Goal: Task Accomplishment & Management: Complete application form

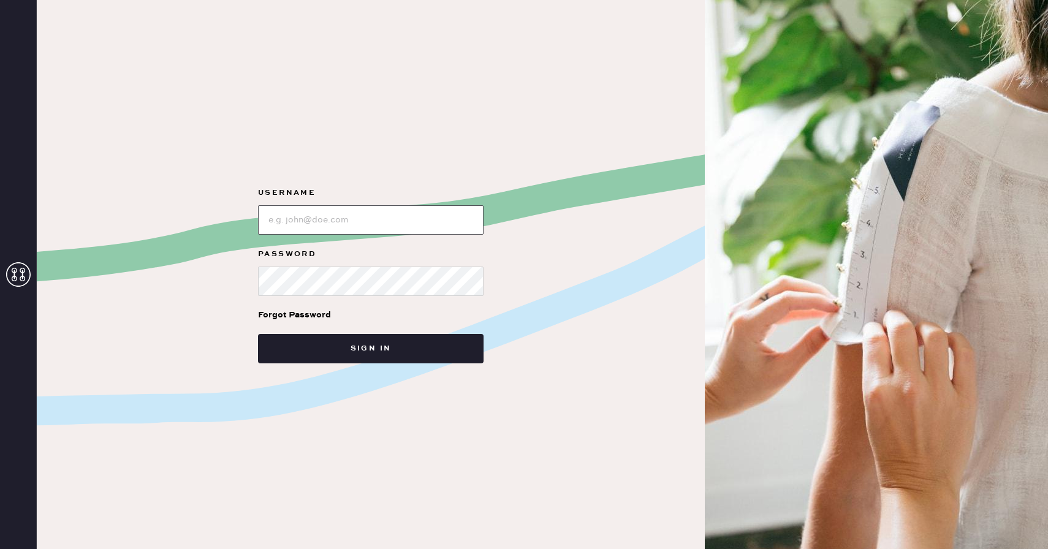
click at [428, 224] on input "loginName" at bounding box center [370, 219] width 225 height 29
type input "reformationboston"
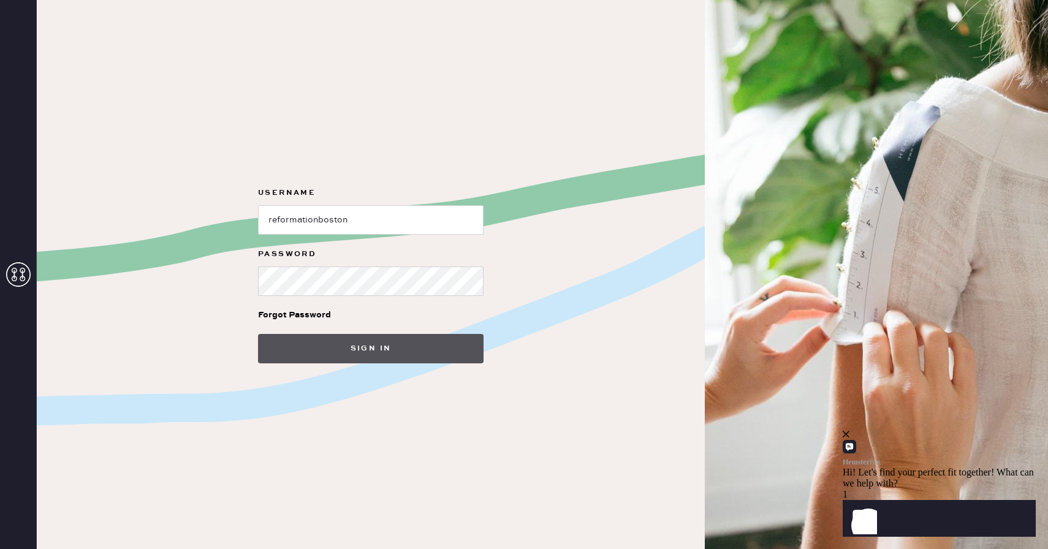
click at [402, 335] on button "Sign in" at bounding box center [370, 348] width 225 height 29
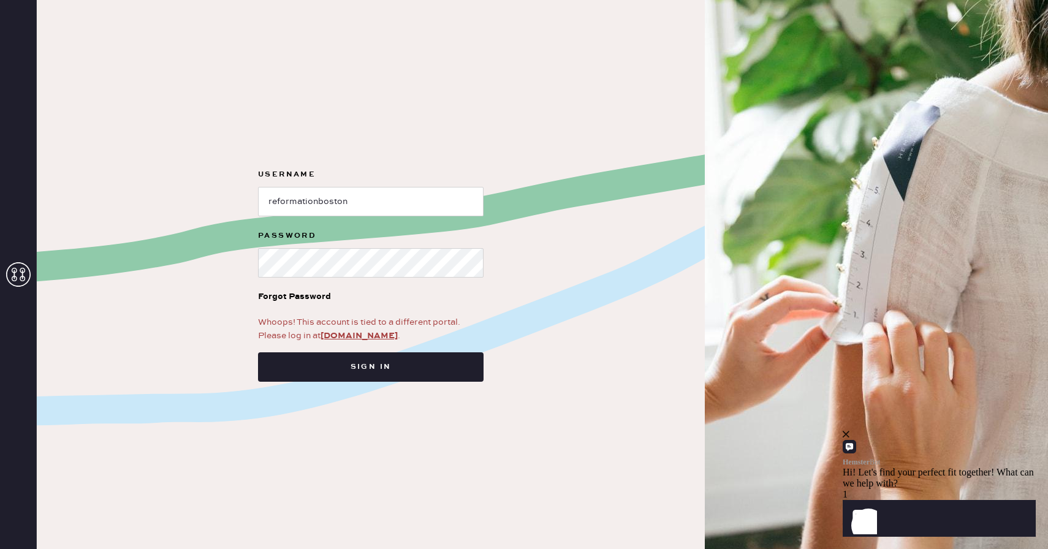
click at [356, 342] on div "Whoops! This account is tied to a different portal. Please log in at app.hemste…" at bounding box center [370, 329] width 225 height 27
click at [357, 333] on link "app.hemster.co" at bounding box center [358, 335] width 77 height 11
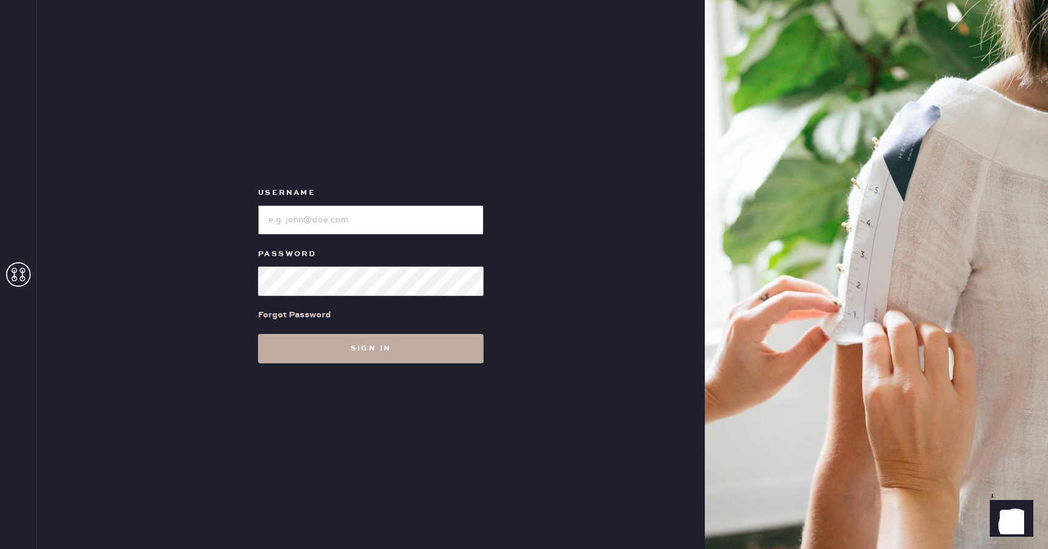
type input "reformationboston"
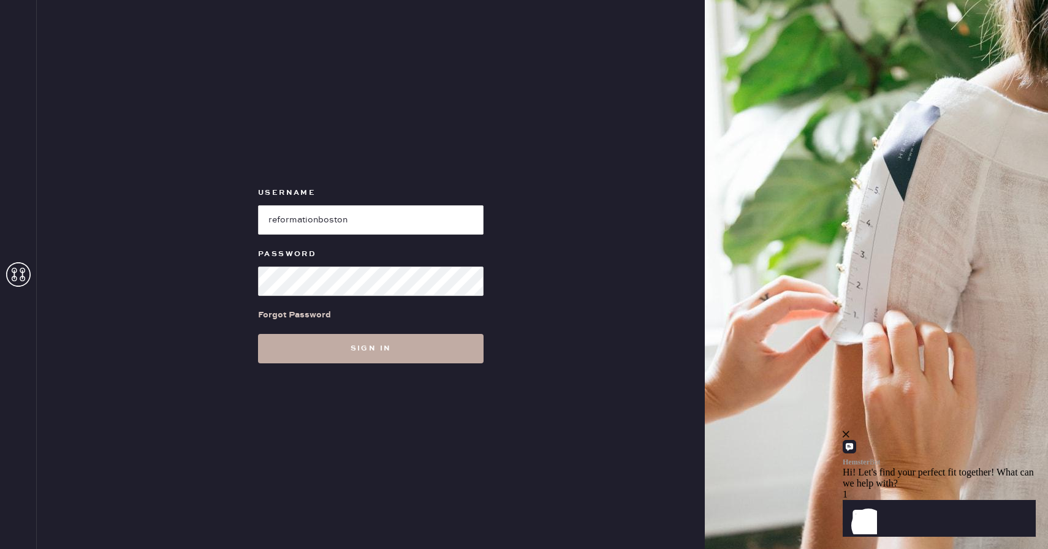
click at [399, 346] on button "Sign in" at bounding box center [370, 348] width 225 height 29
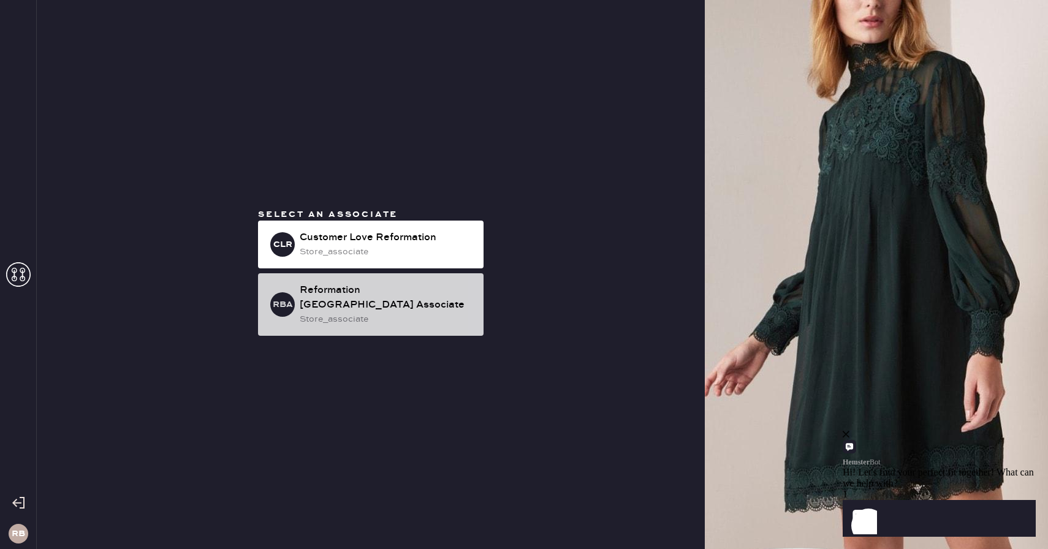
click at [354, 312] on div "store_associate" at bounding box center [387, 318] width 174 height 13
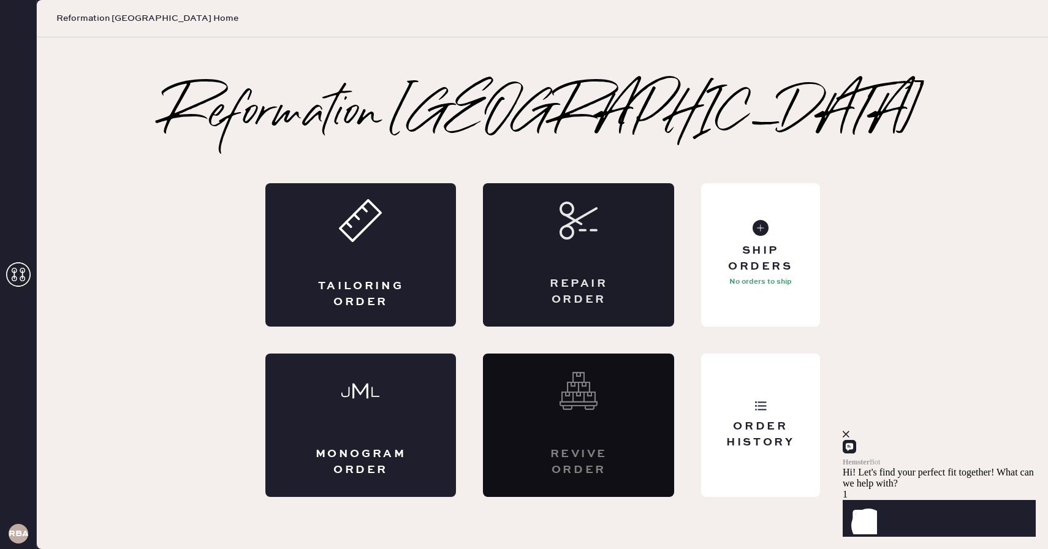
click at [559, 251] on div "Repair Order" at bounding box center [578, 254] width 191 height 143
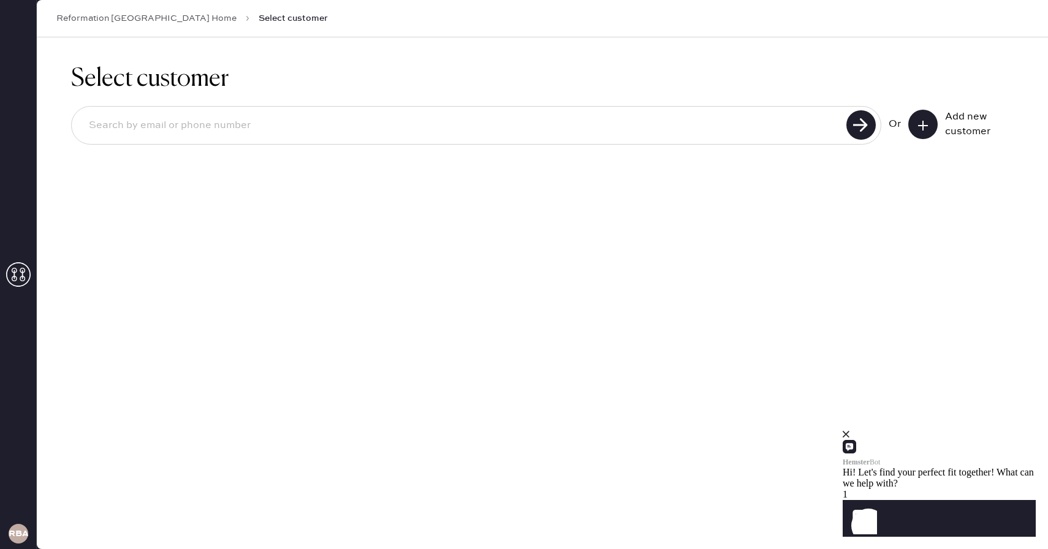
click at [506, 128] on input at bounding box center [460, 126] width 763 height 28
click at [727, 135] on input at bounding box center [460, 126] width 763 height 28
type input "N"
type input "[EMAIL_ADDRESS][DOMAIN_NAME]"
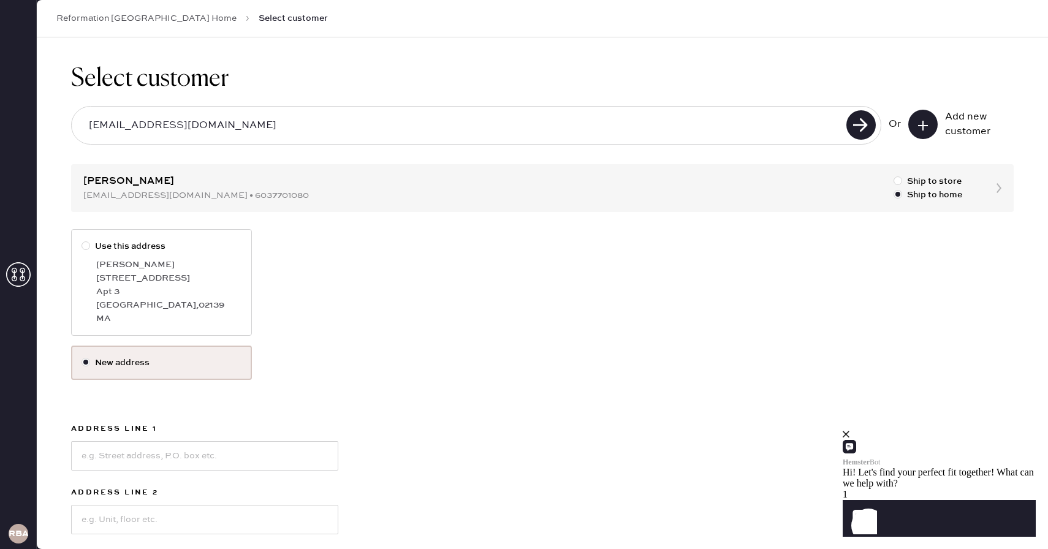
click at [74, 248] on label "Use this address [PERSON_NAME] [STREET_ADDRESS]" at bounding box center [161, 282] width 181 height 107
click at [81, 240] on input "Use this address" at bounding box center [81, 240] width 1 height 1
radio input "true"
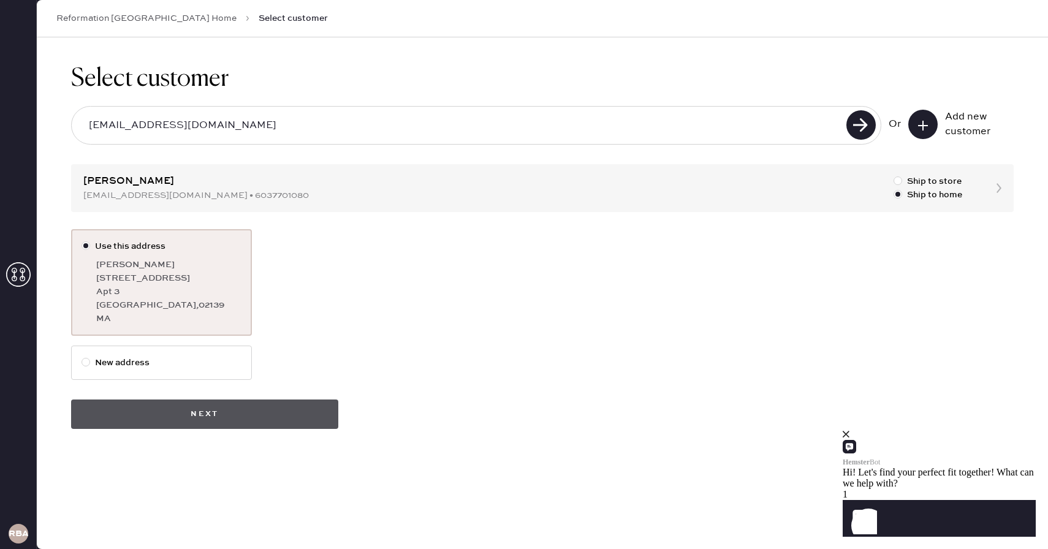
click at [151, 409] on button "Next" at bounding box center [204, 413] width 267 height 29
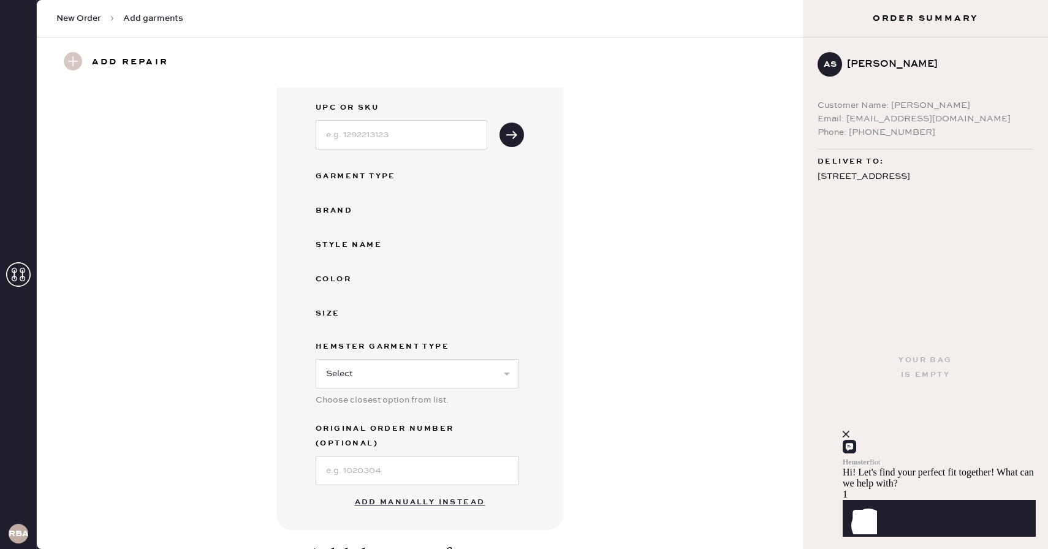
scroll to position [57, 0]
click at [452, 492] on button "Add manually instead" at bounding box center [419, 504] width 145 height 25
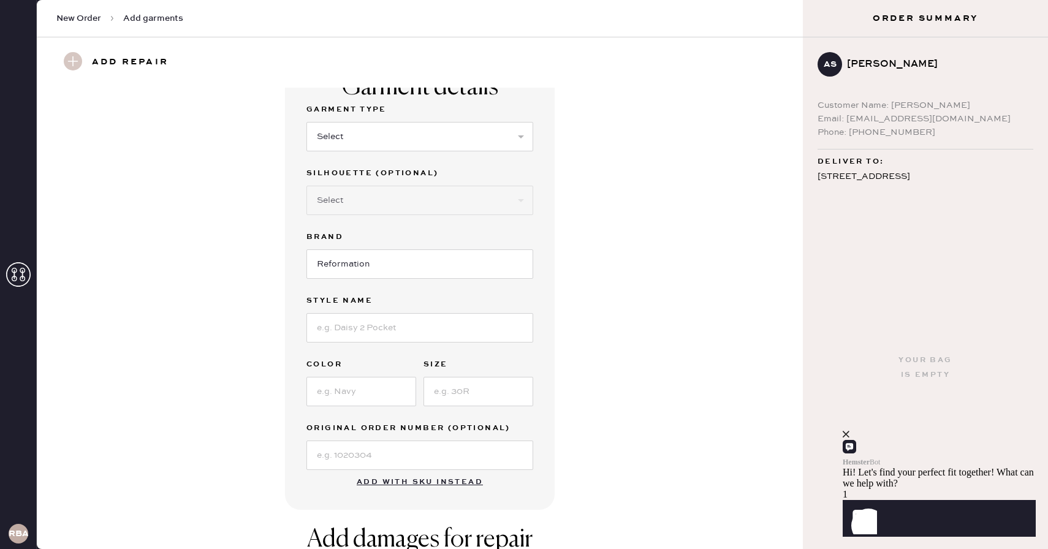
click at [453, 118] on div "Garment Type" at bounding box center [419, 110] width 227 height 17
click at [453, 130] on select "Select Basic Skirt Jeans Leggings Pants Shorts Basic Sleeved Dress Basic Sleeve…" at bounding box center [419, 136] width 227 height 29
select select "15"
click at [306, 122] on select "Select Basic Skirt Jeans Leggings Pants Shorts Basic Sleeved Dress Basic Sleeve…" at bounding box center [419, 136] width 227 height 29
click at [387, 203] on select "Select Crop top Full Length Other" at bounding box center [419, 200] width 227 height 29
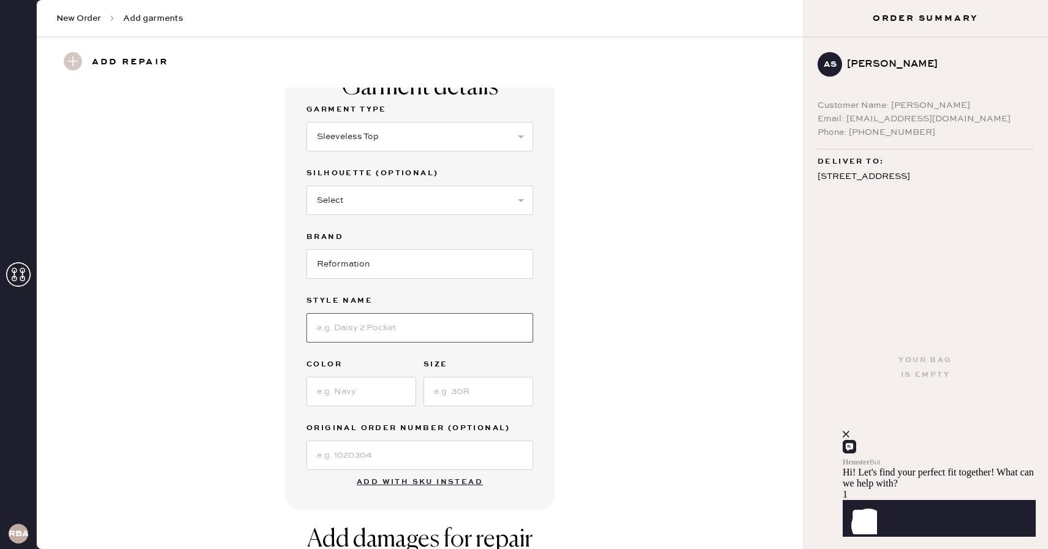
click at [432, 331] on input at bounding box center [419, 327] width 227 height 29
type input "[PERSON_NAME] Top"
click at [367, 391] on input at bounding box center [361, 391] width 110 height 29
type input "Black"
click at [474, 387] on input at bounding box center [478, 391] width 110 height 29
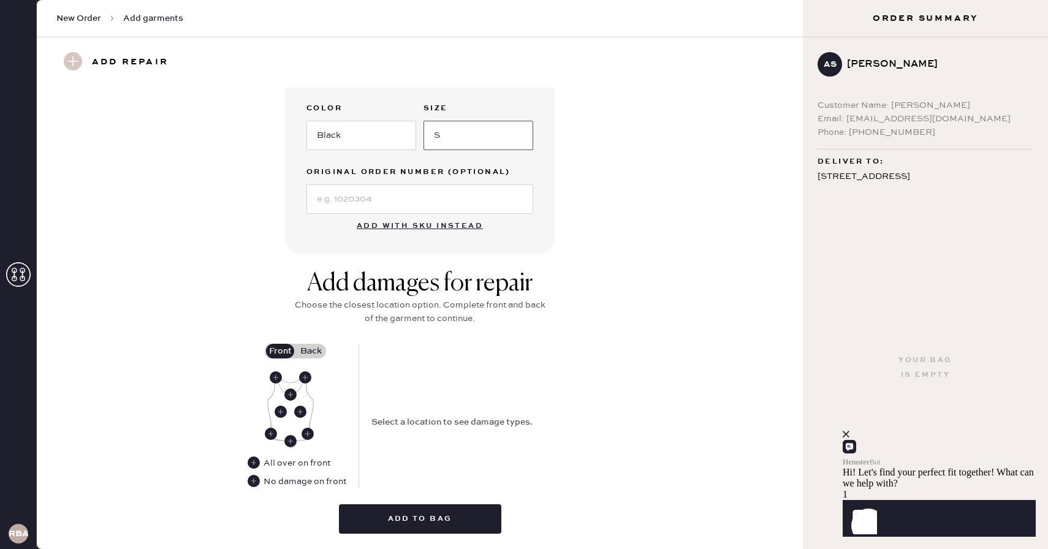
scroll to position [324, 0]
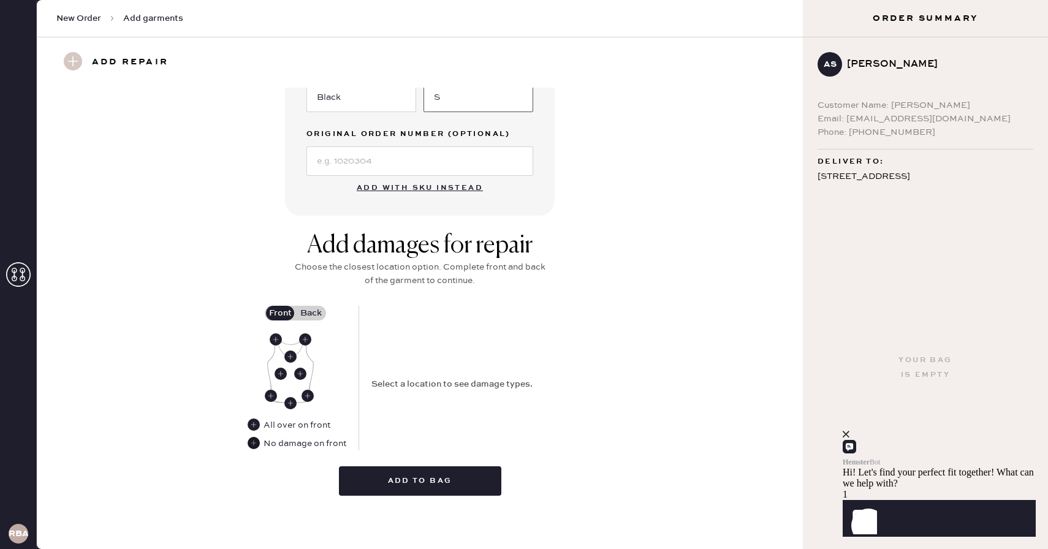
type input "S"
click at [252, 446] on use at bounding box center [254, 443] width 12 height 12
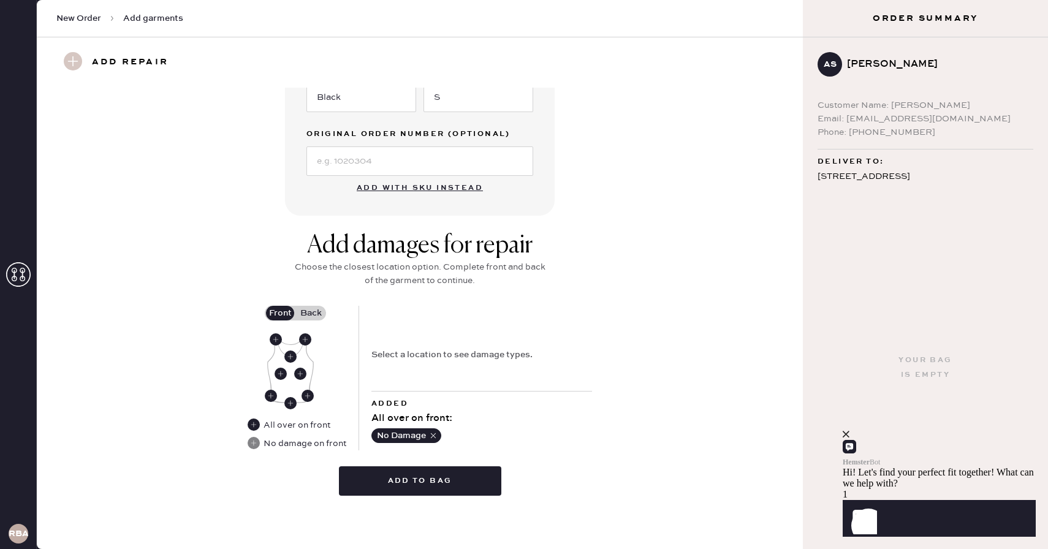
click at [309, 309] on label "Back" at bounding box center [310, 313] width 31 height 15
click at [311, 313] on input "Back" at bounding box center [311, 313] width 0 height 0
click at [305, 377] on icon at bounding box center [300, 374] width 12 height 12
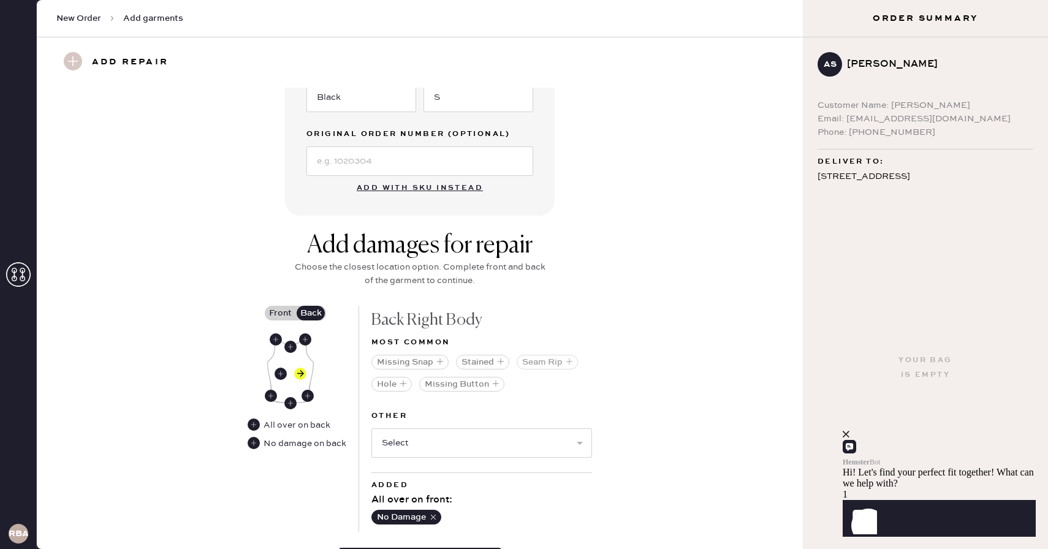
click at [562, 362] on button "Seam Rip" at bounding box center [546, 362] width 61 height 15
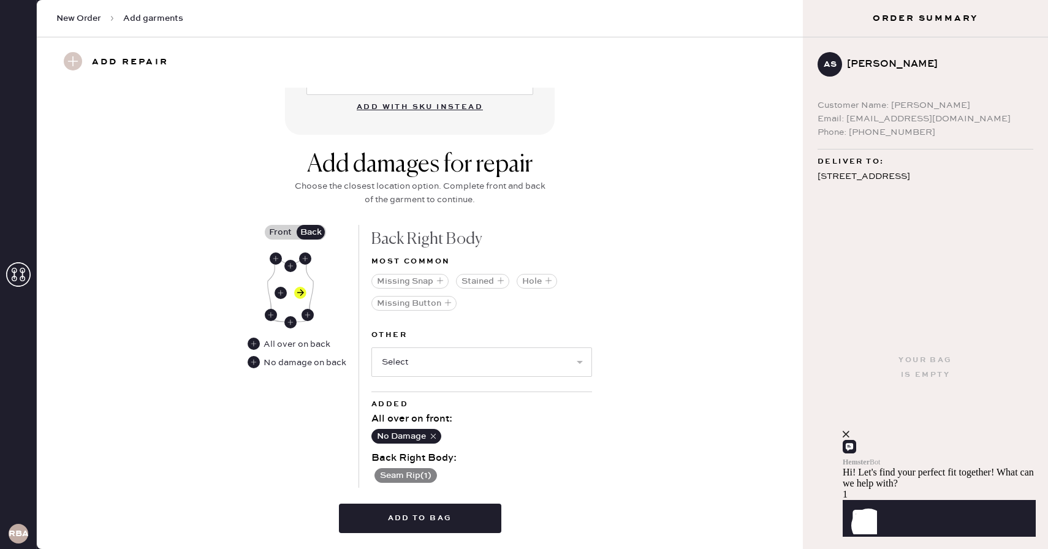
scroll to position [430, 0]
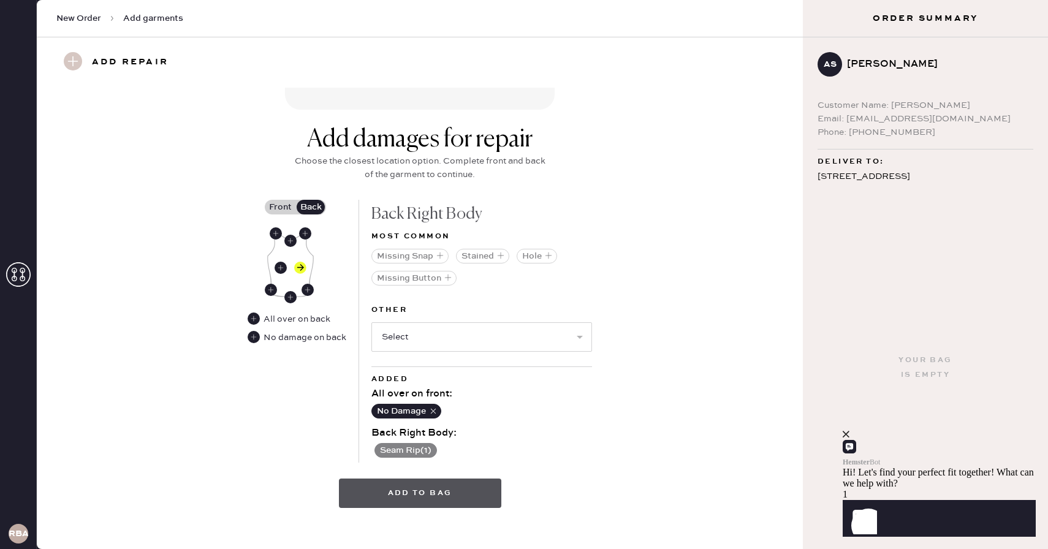
click at [447, 497] on button "Add to bag" at bounding box center [420, 492] width 162 height 29
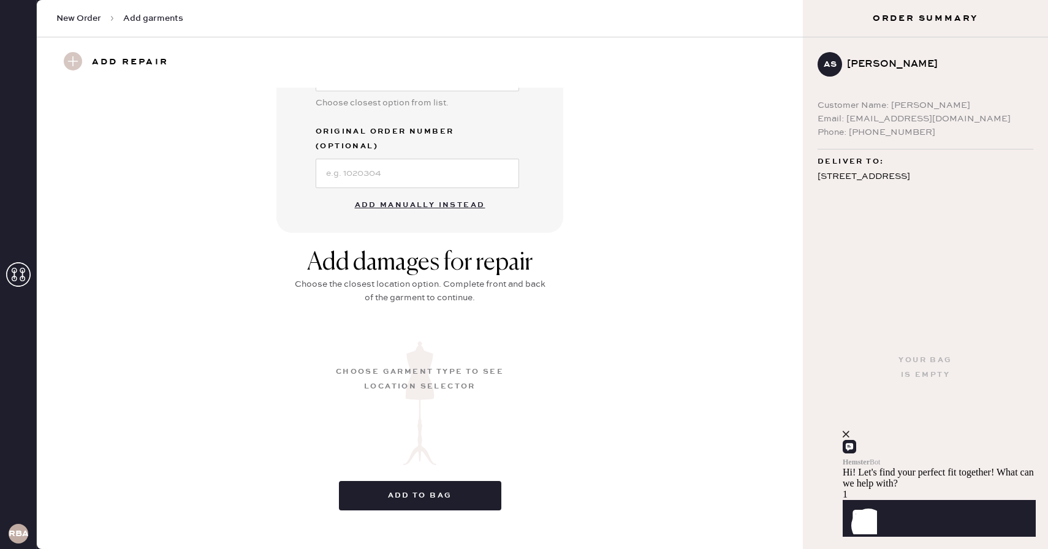
scroll to position [54, 0]
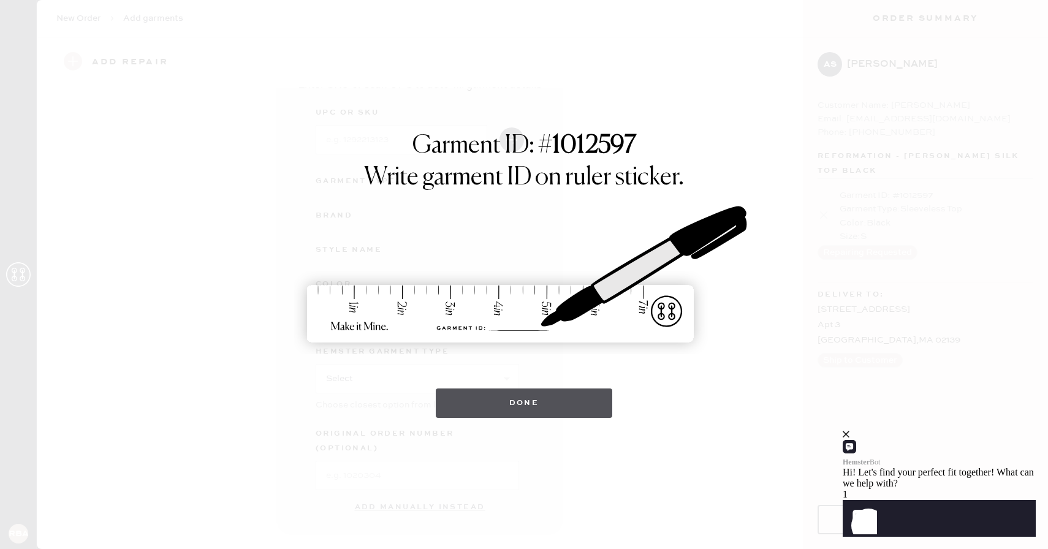
click at [559, 396] on button "Done" at bounding box center [524, 402] width 177 height 29
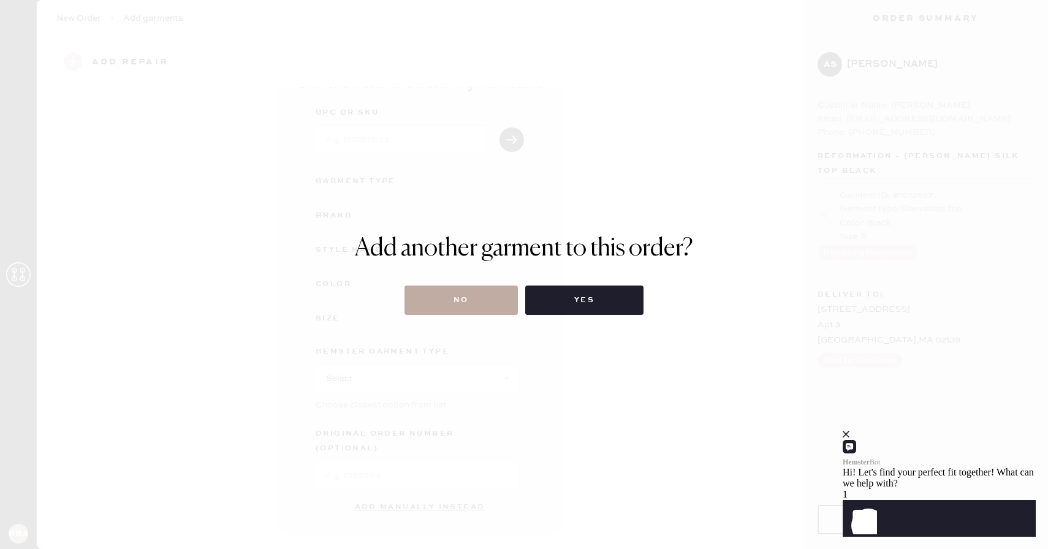
click at [464, 301] on button "No" at bounding box center [460, 299] width 113 height 29
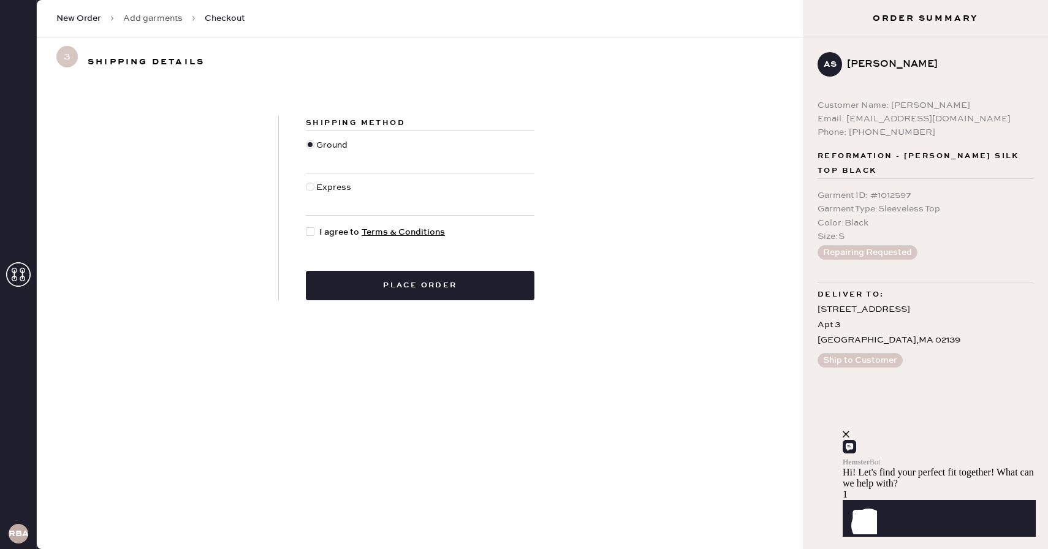
click at [315, 233] on div at bounding box center [312, 231] width 13 height 13
click at [306, 226] on input "I agree to Terms & Conditions" at bounding box center [306, 225] width 1 height 1
checkbox input "true"
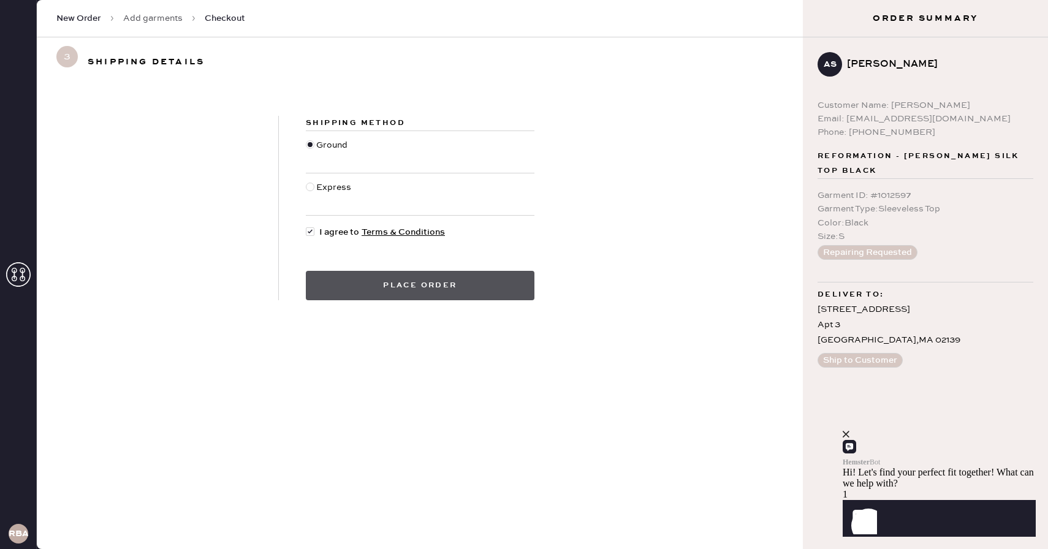
click at [375, 292] on button "Place order" at bounding box center [420, 285] width 229 height 29
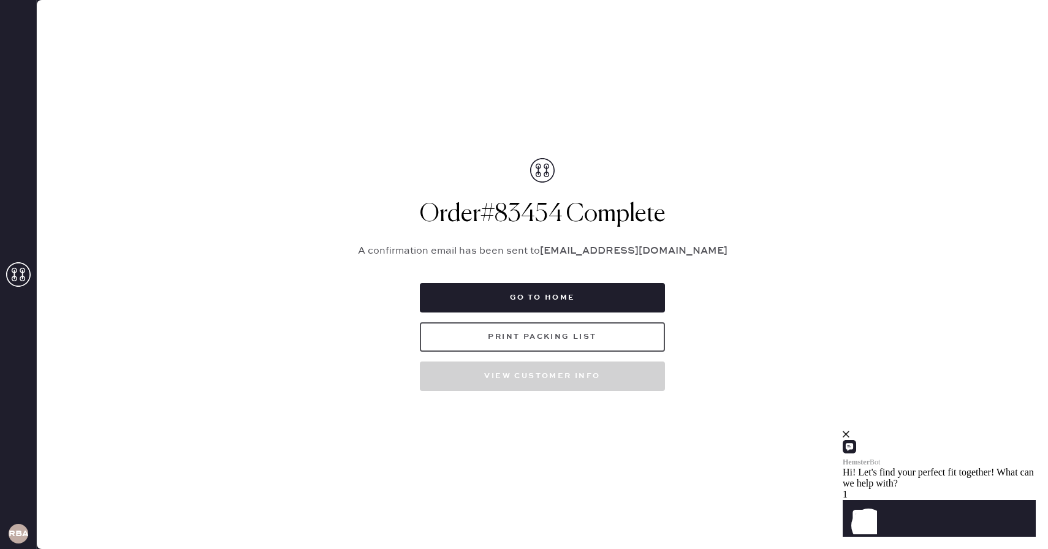
click at [531, 339] on button "Print Packing List" at bounding box center [542, 336] width 245 height 29
